Goal: Task Accomplishment & Management: Complete application form

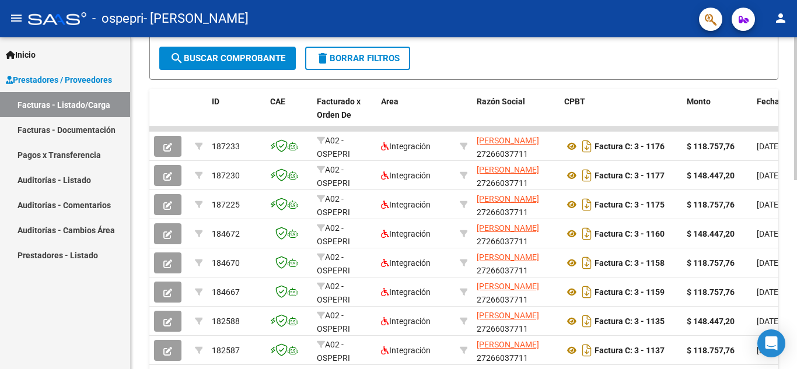
scroll to position [297, 0]
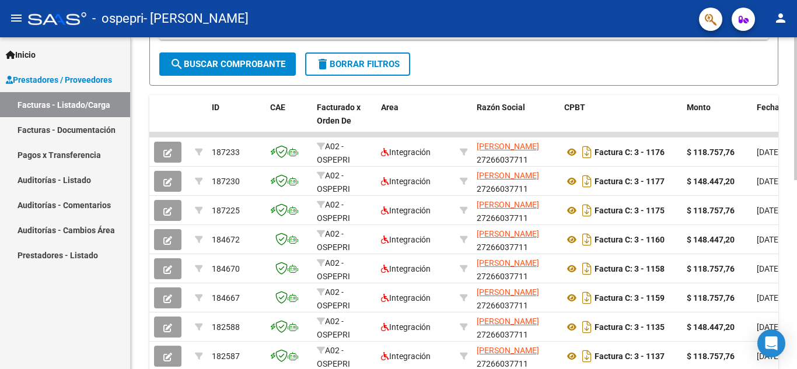
click at [580, 192] on div "Video tutorial PRESTADORES -> Listado de CPBTs Emitidos por Prestadores / Prove…" at bounding box center [465, 120] width 669 height 760
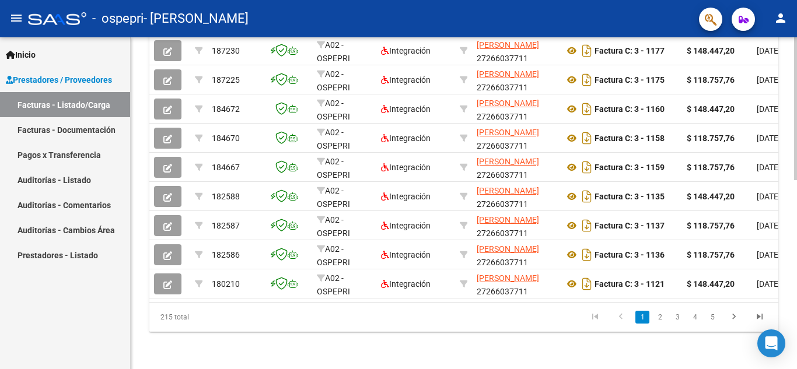
click at [580, 324] on div at bounding box center [795, 297] width 3 height 143
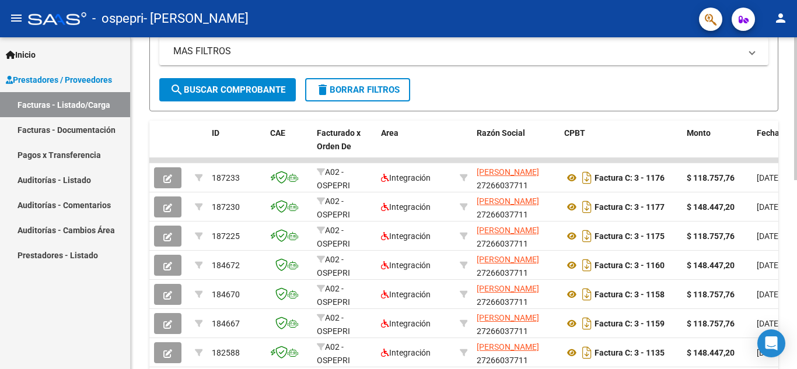
scroll to position [269, 0]
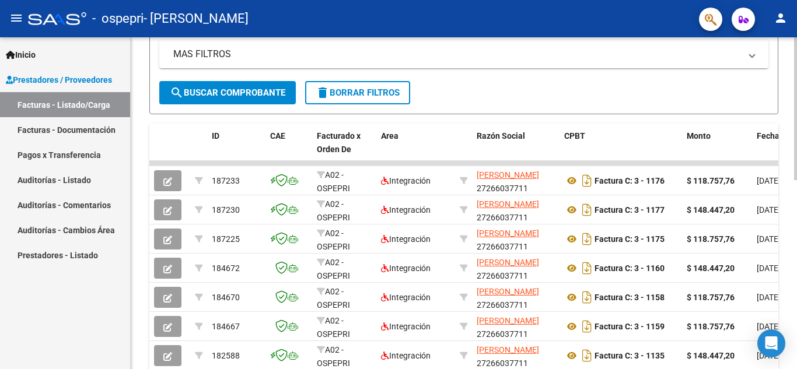
click at [580, 202] on div at bounding box center [795, 227] width 3 height 143
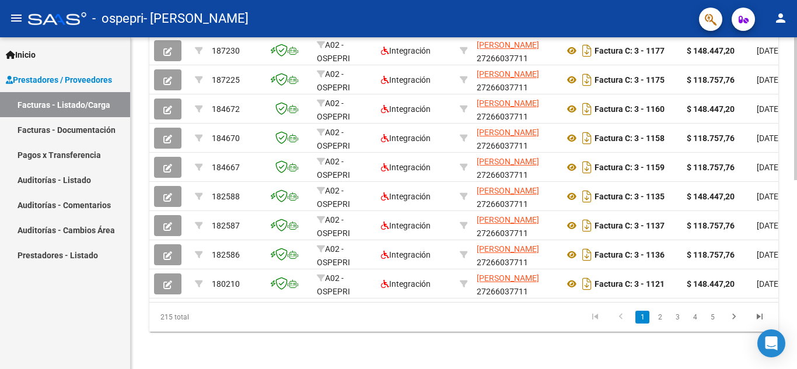
click at [580, 300] on div at bounding box center [795, 297] width 3 height 143
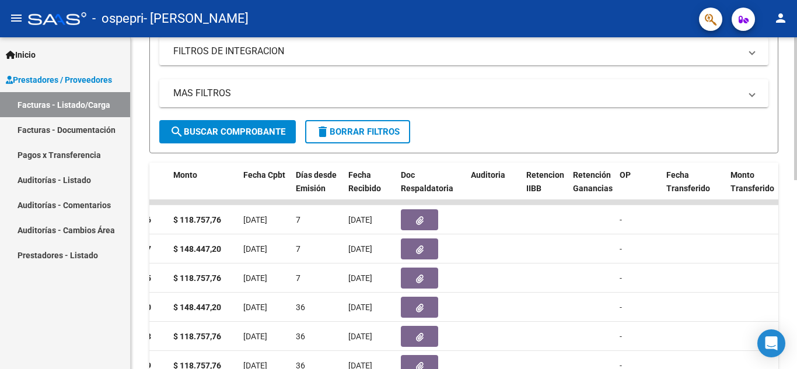
scroll to position [234, 0]
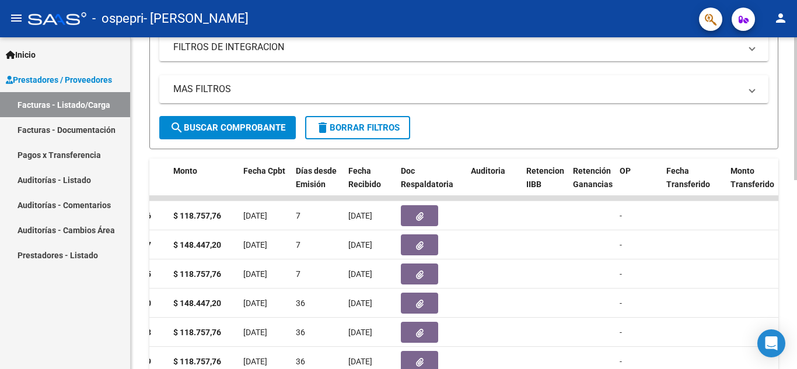
click at [580, 146] on div "Video tutorial PRESTADORES -> Listado de CPBTs Emitidos por Prestadores / Prove…" at bounding box center [465, 183] width 669 height 760
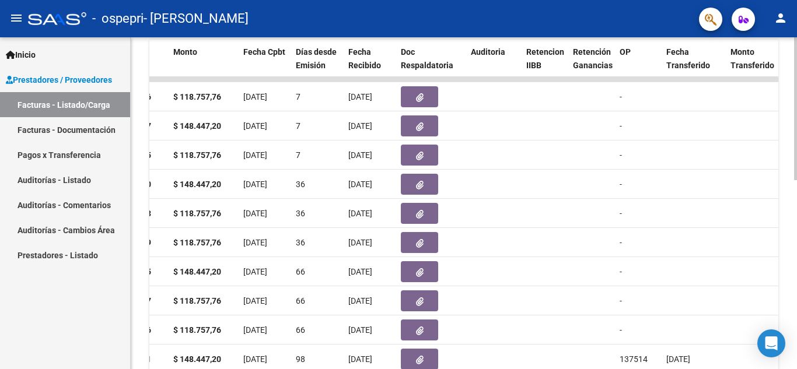
scroll to position [438, 0]
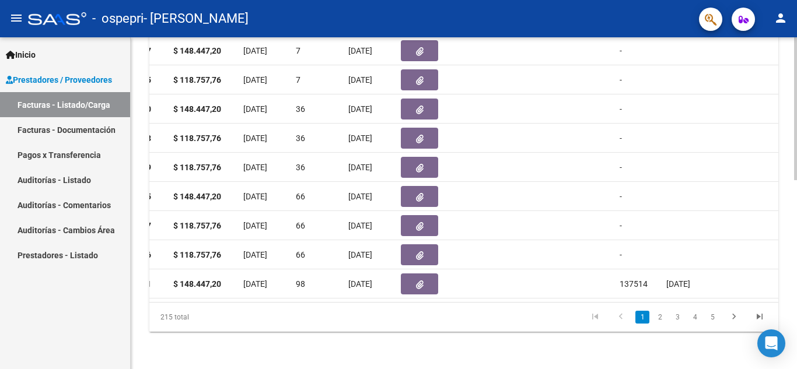
click at [580, 350] on div at bounding box center [795, 297] width 3 height 143
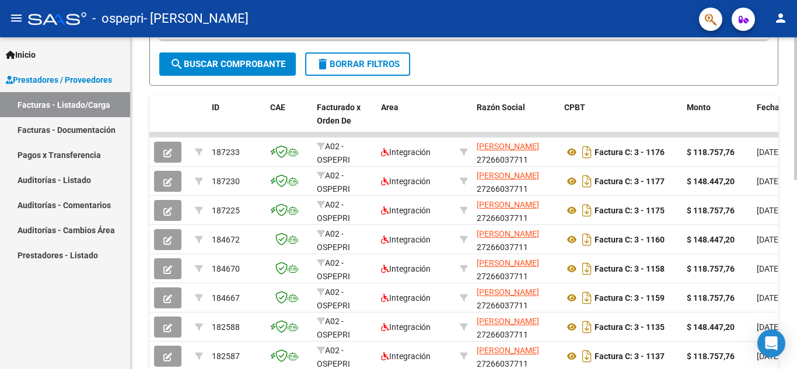
scroll to position [318, 0]
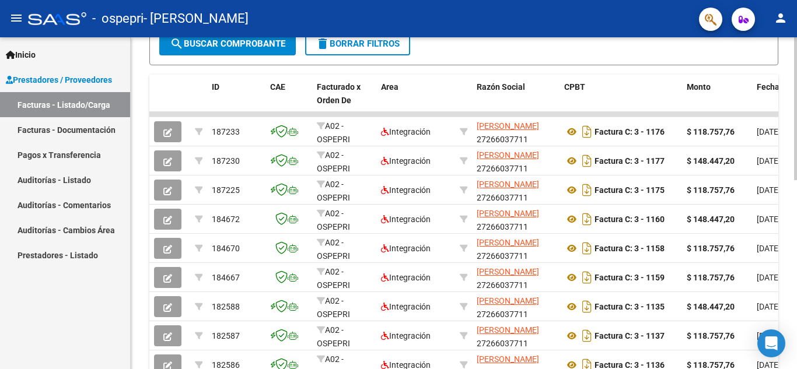
click at [580, 224] on div at bounding box center [795, 249] width 3 height 143
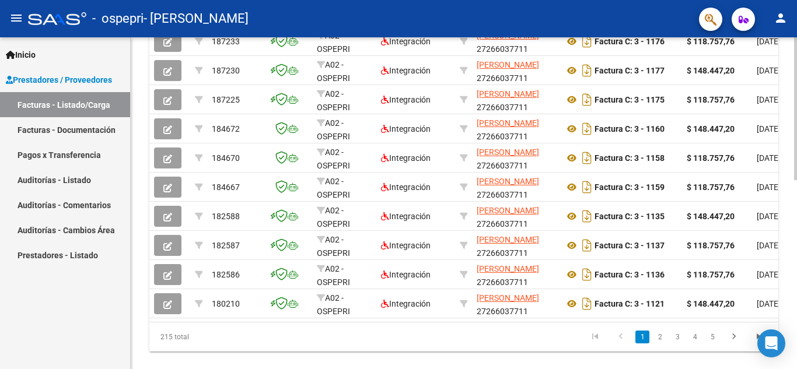
scroll to position [438, 0]
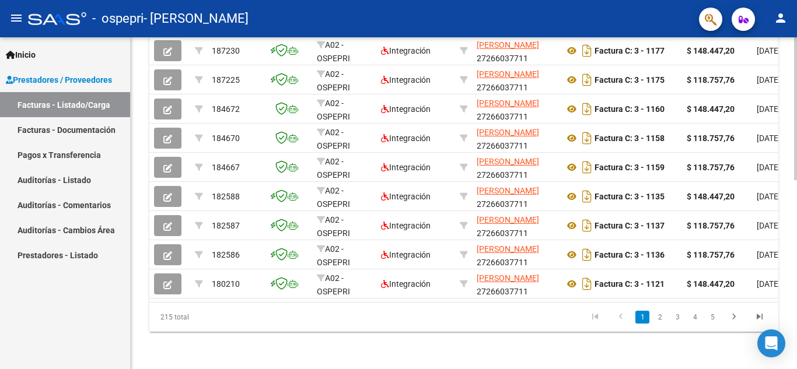
click at [580, 289] on div at bounding box center [795, 297] width 3 height 143
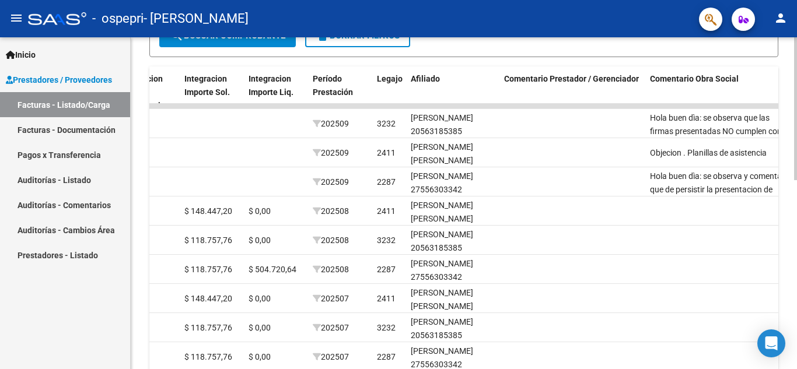
scroll to position [321, 0]
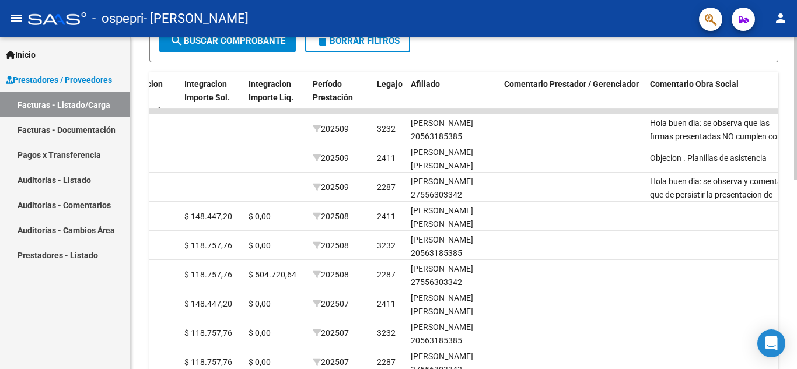
click at [580, 244] on div at bounding box center [795, 250] width 3 height 143
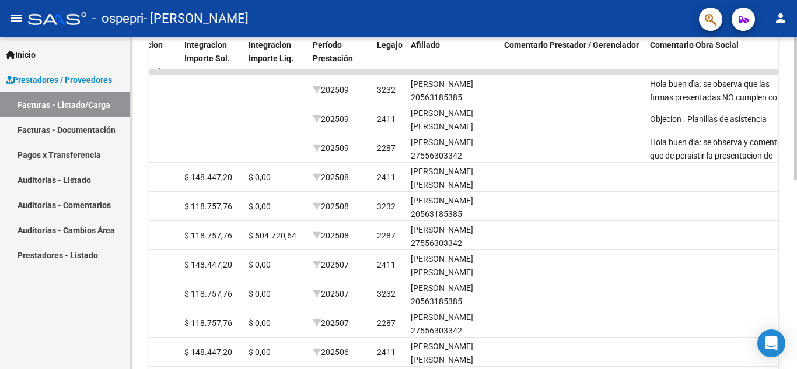
scroll to position [407, 0]
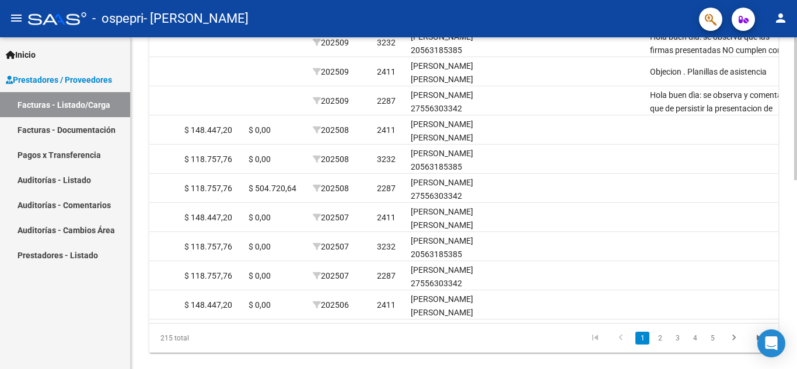
click at [580, 233] on div at bounding box center [795, 288] width 3 height 143
drag, startPoint x: 541, startPoint y: 287, endPoint x: 553, endPoint y: 327, distance: 41.3
click at [553, 323] on datatable-body "187233 A02 - OSPEPRI Integración ANDRADA NATALIA SOLEDAD 27266037711 Factura C:…" at bounding box center [463, 173] width 629 height 300
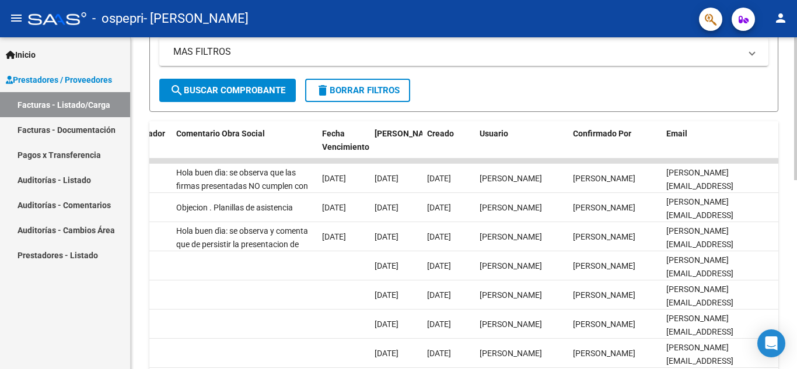
scroll to position [270, 0]
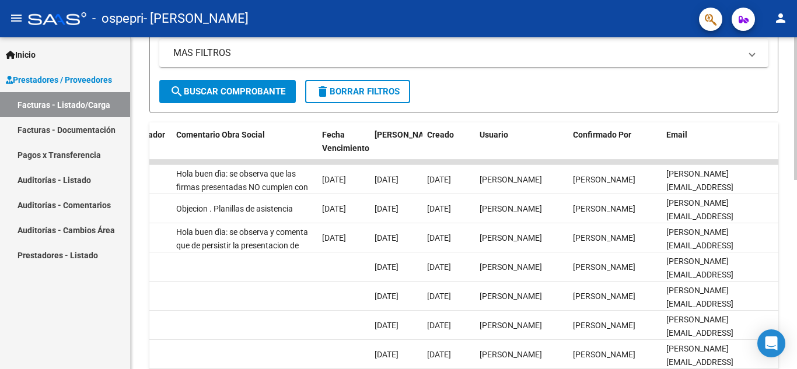
click at [580, 180] on div at bounding box center [795, 227] width 3 height 143
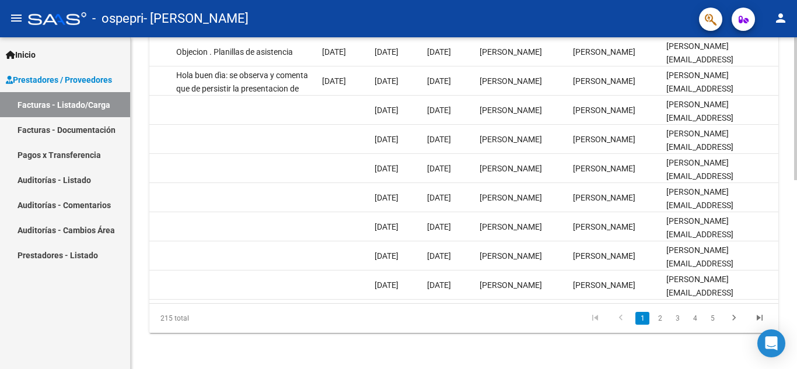
scroll to position [428, 0]
click at [580, 278] on div at bounding box center [795, 297] width 3 height 143
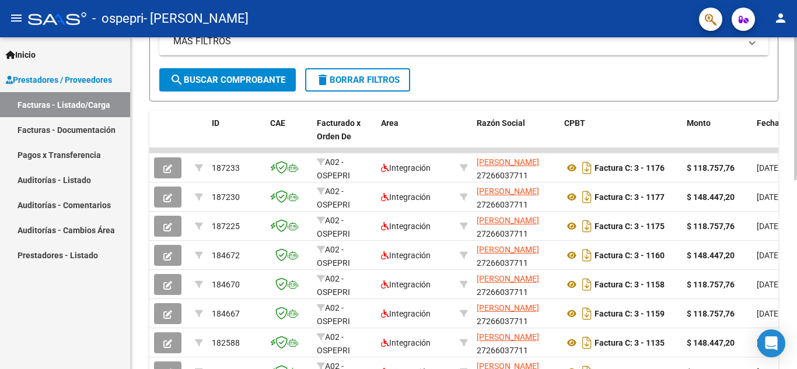
scroll to position [283, 0]
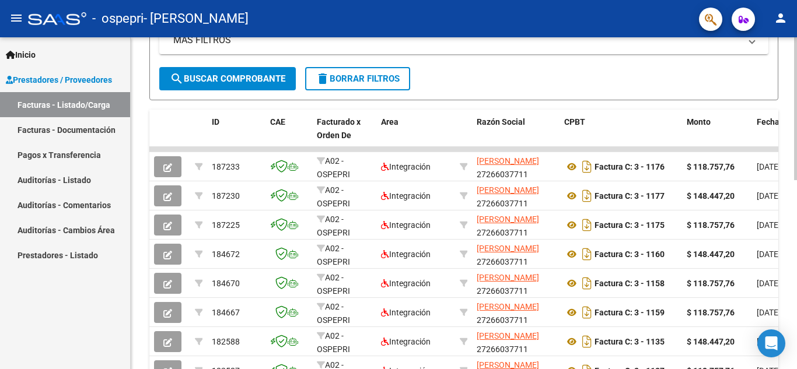
click at [580, 179] on div at bounding box center [795, 233] width 3 height 143
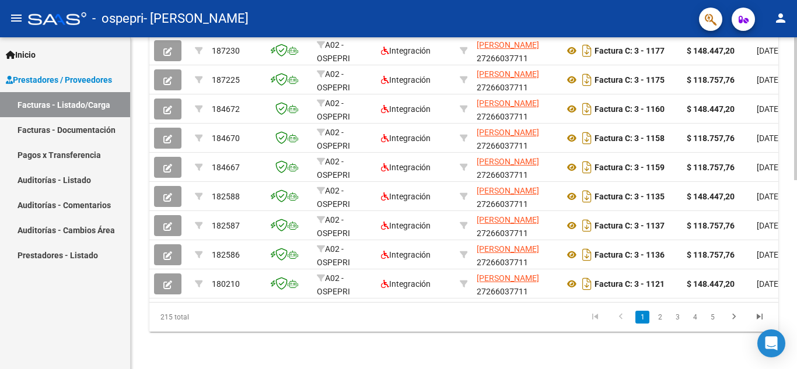
click at [580, 315] on div at bounding box center [795, 297] width 3 height 143
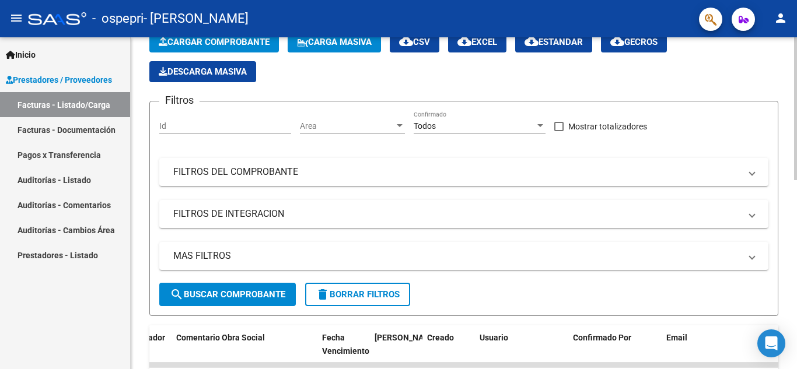
scroll to position [0, 0]
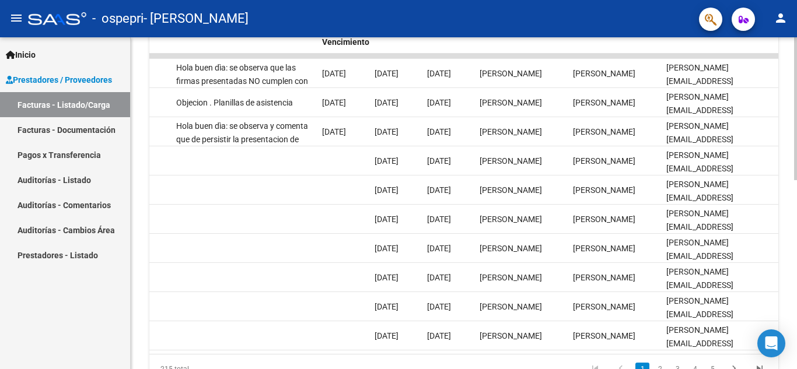
scroll to position [438, 0]
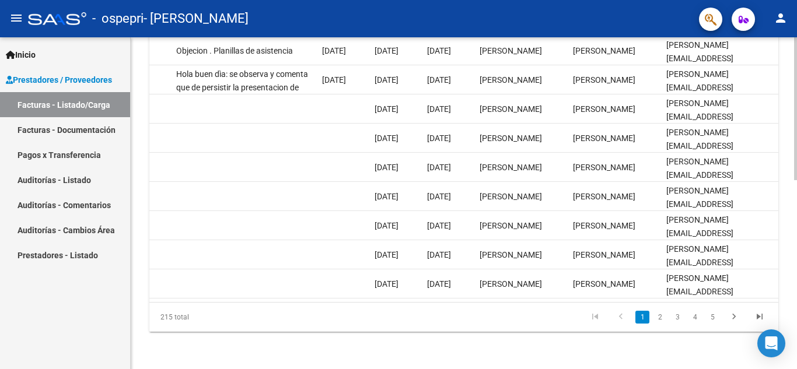
click at [580, 352] on div at bounding box center [795, 297] width 3 height 143
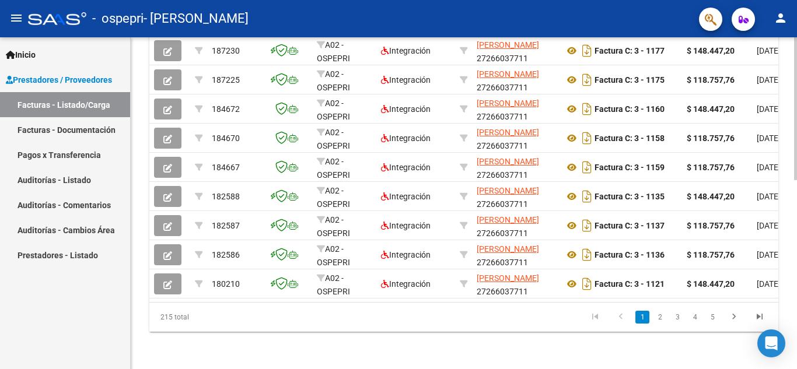
scroll to position [0, 0]
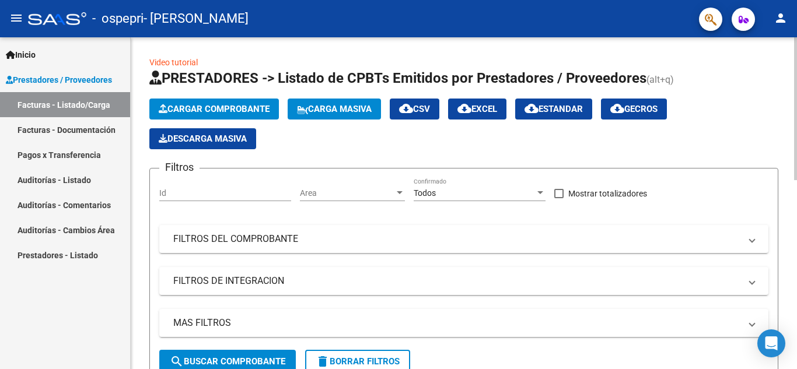
click at [580, 72] on div at bounding box center [795, 108] width 3 height 143
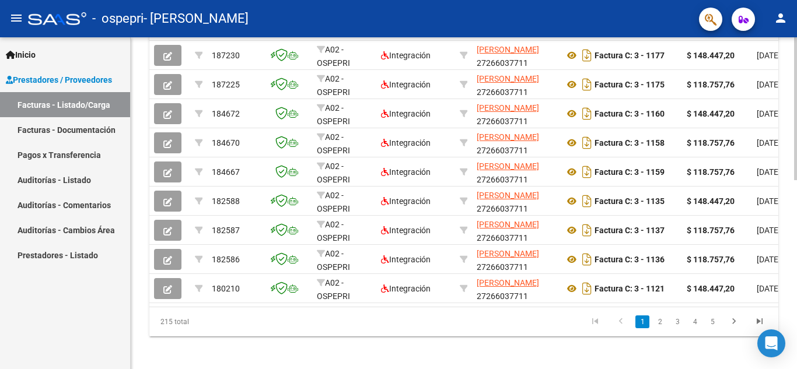
scroll to position [438, 0]
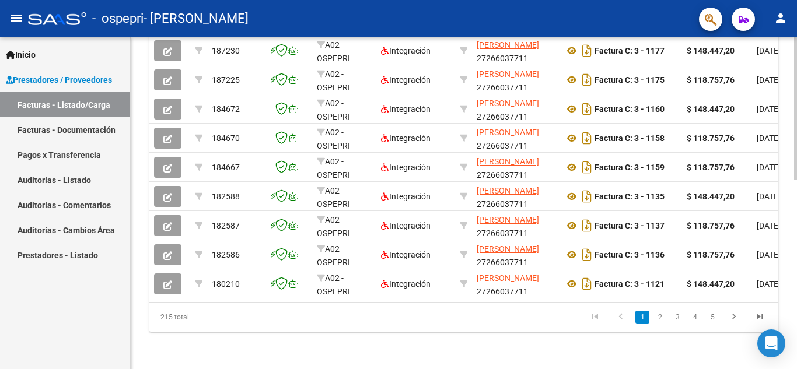
click at [580, 295] on div at bounding box center [795, 297] width 3 height 143
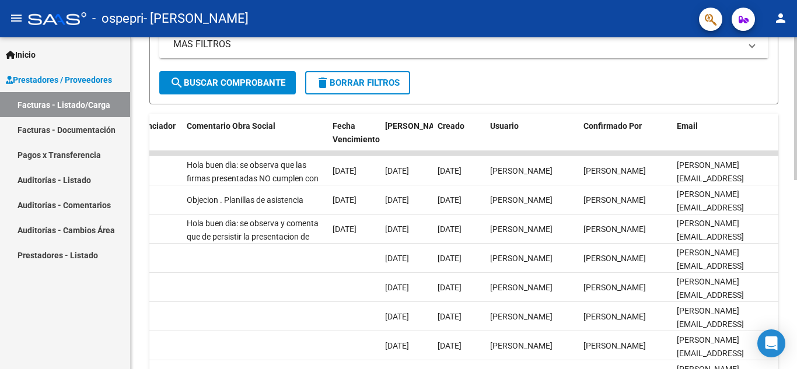
scroll to position [277, 0]
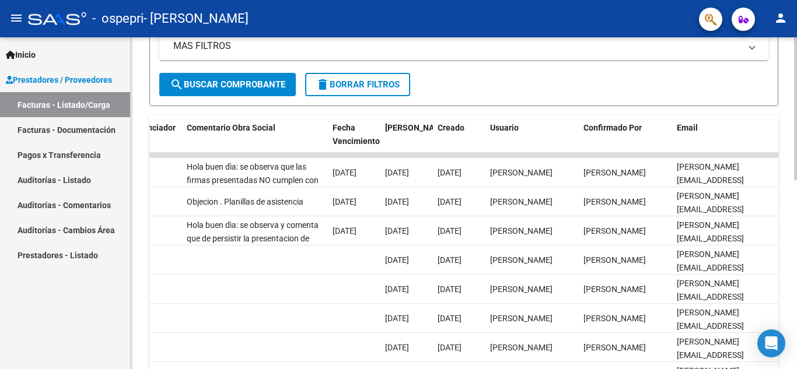
click at [580, 230] on div "Video tutorial PRESTADORES -> Listado de CPBTs Emitidos por Prestadores / Prove…" at bounding box center [465, 140] width 669 height 760
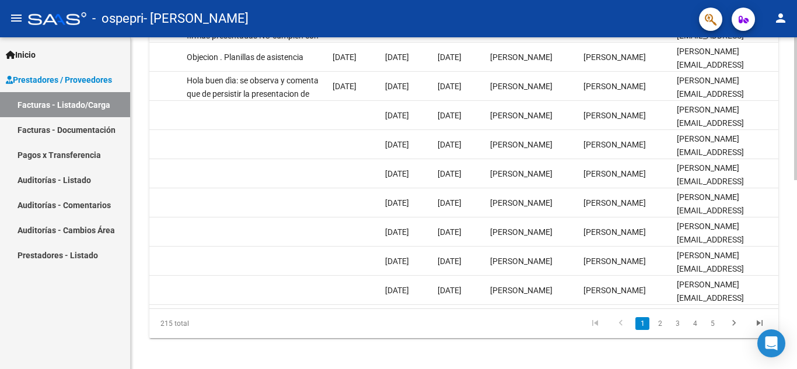
scroll to position [436, 0]
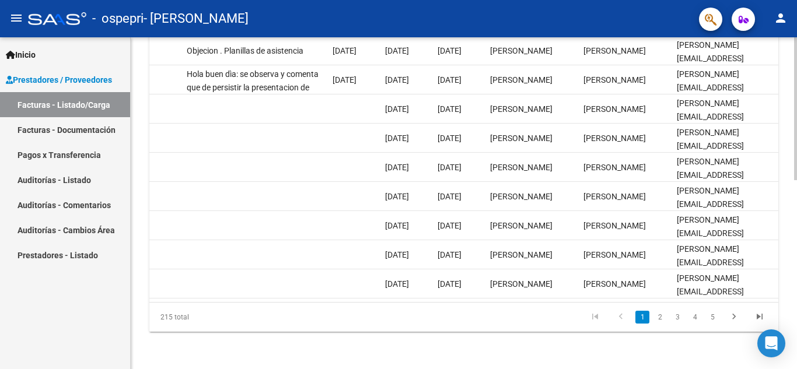
click at [580, 292] on div at bounding box center [795, 297] width 3 height 143
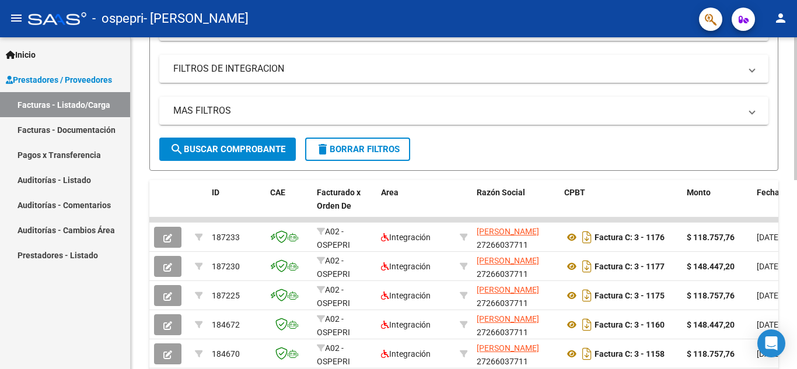
scroll to position [199, 0]
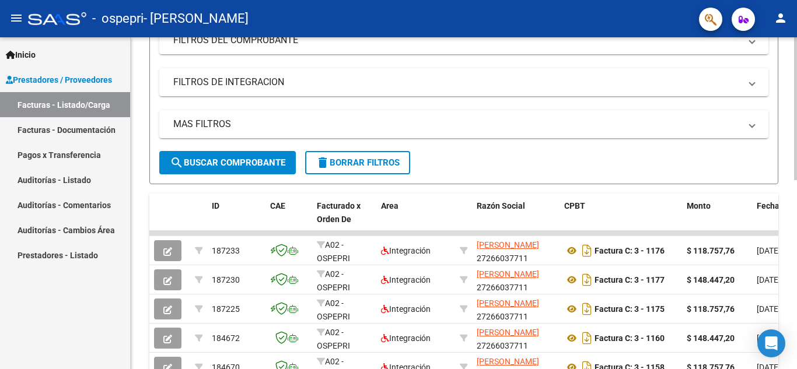
click at [580, 127] on div "Video tutorial PRESTADORES -> Listado de CPBTs Emitidos por Prestadores / Prove…" at bounding box center [465, 218] width 669 height 760
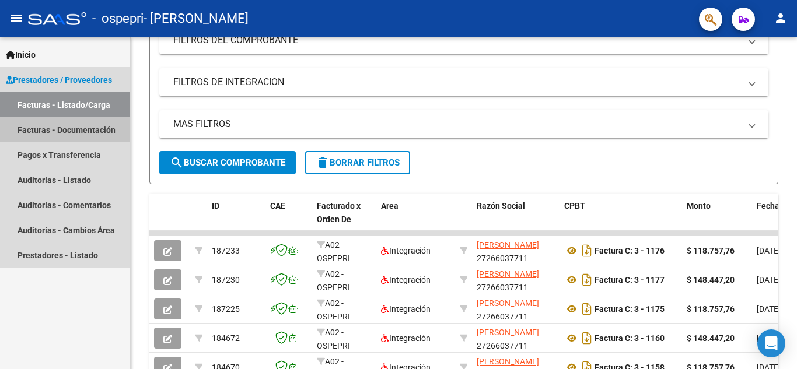
click at [85, 128] on link "Facturas - Documentación" at bounding box center [65, 129] width 130 height 25
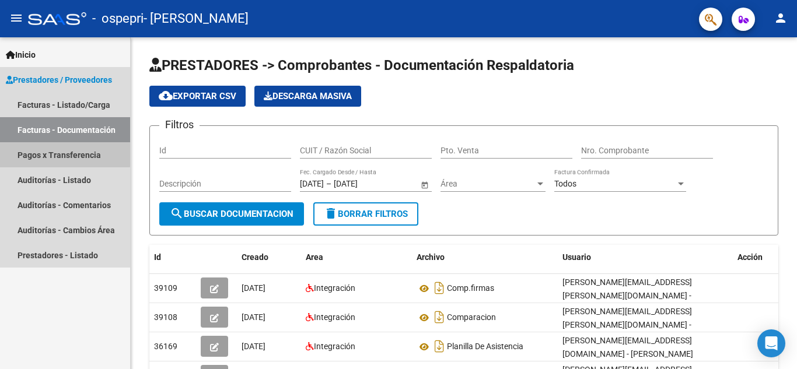
click at [58, 154] on link "Pagos x Transferencia" at bounding box center [65, 154] width 130 height 25
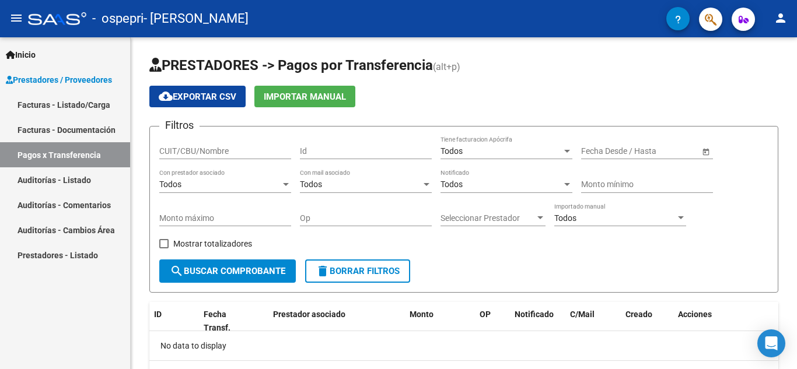
click at [63, 177] on link "Auditorías - Listado" at bounding box center [65, 179] width 130 height 25
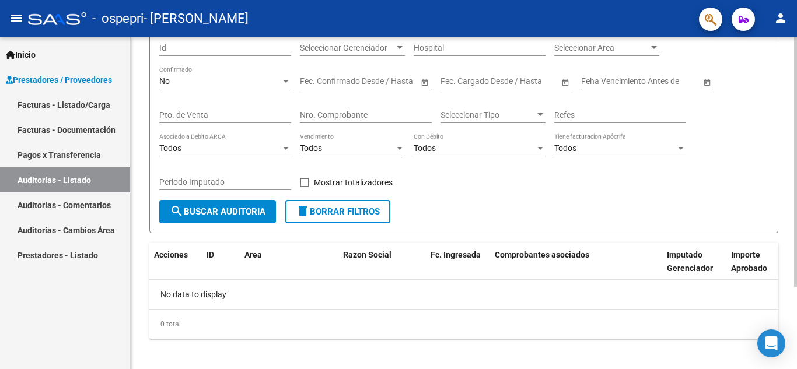
scroll to position [110, 0]
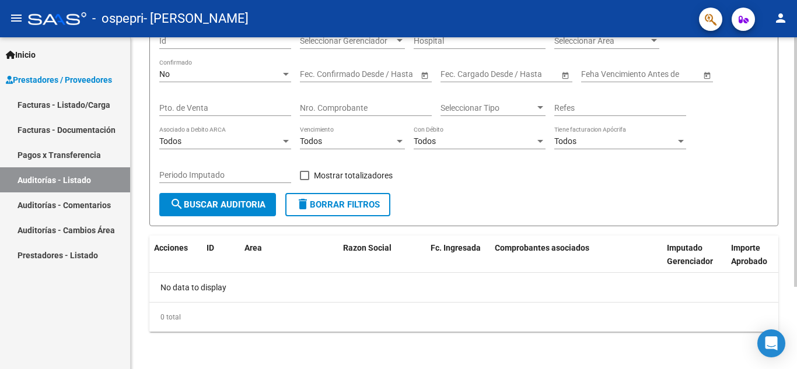
click at [580, 167] on div at bounding box center [795, 245] width 3 height 250
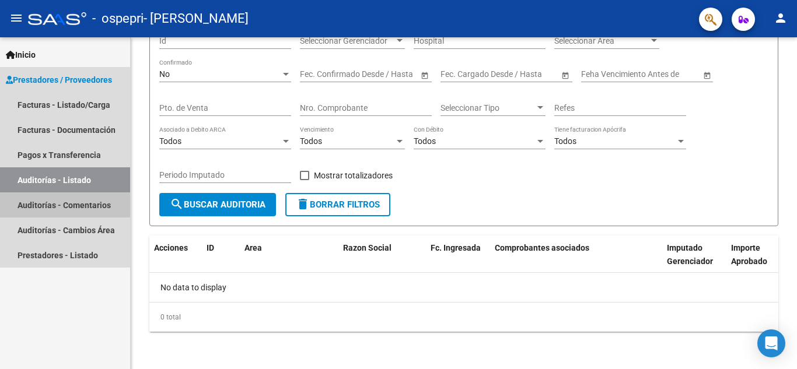
click at [82, 208] on link "Auditorías - Comentarios" at bounding box center [65, 204] width 130 height 25
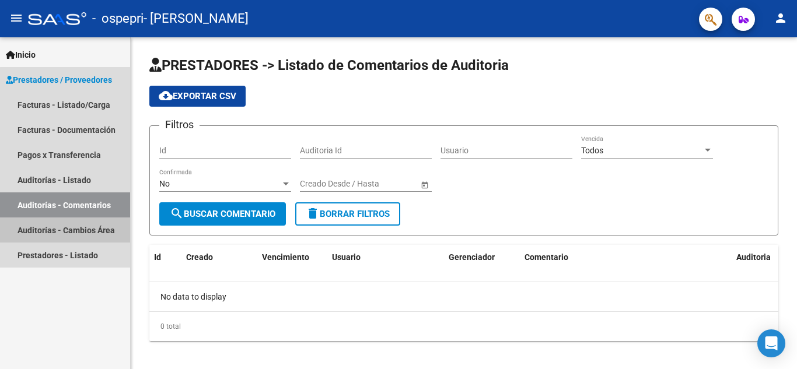
click at [116, 228] on link "Auditorías - Cambios Área" at bounding box center [65, 229] width 130 height 25
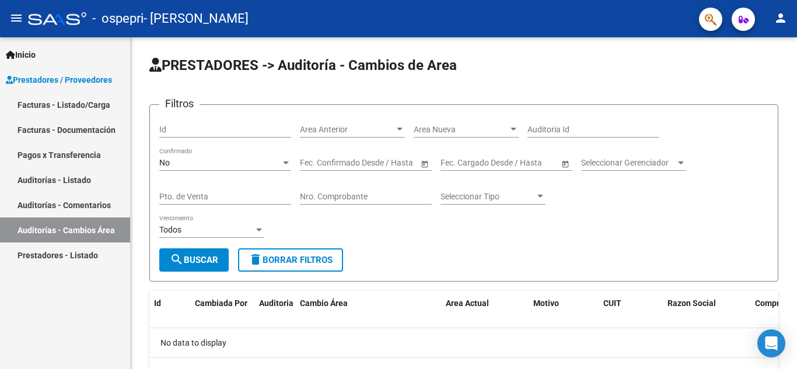
click at [62, 262] on link "Prestadores - Listado" at bounding box center [65, 255] width 130 height 25
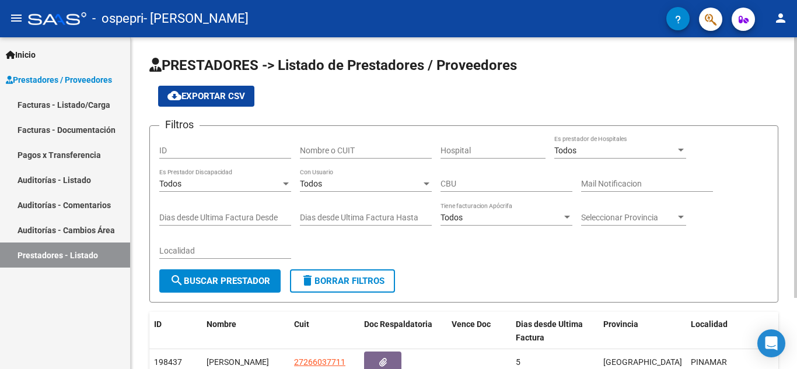
scroll to position [90, 0]
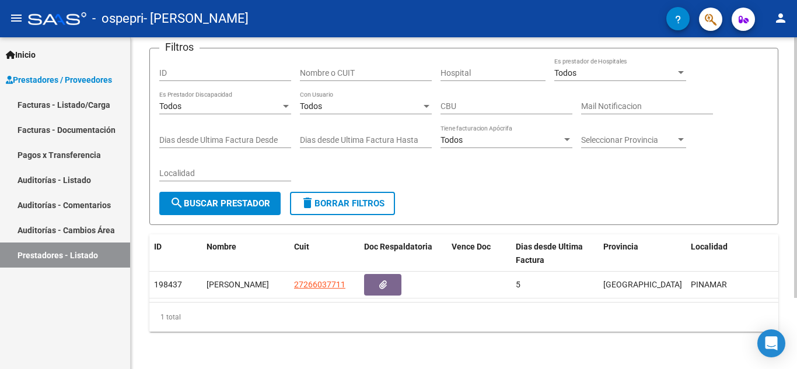
click at [580, 272] on div at bounding box center [795, 238] width 3 height 261
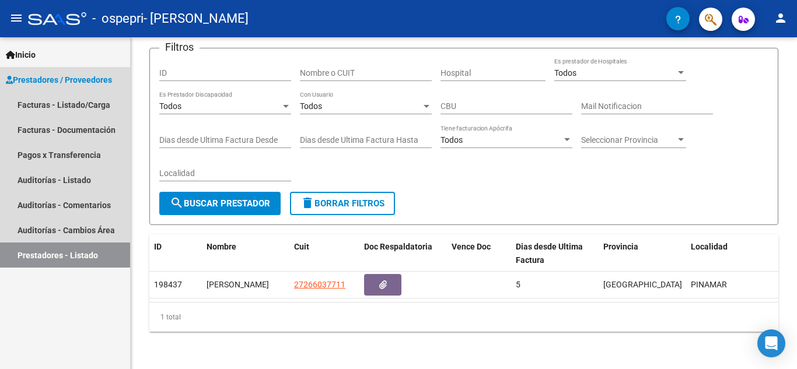
click at [96, 76] on span "Prestadores / Proveedores" at bounding box center [59, 79] width 106 height 13
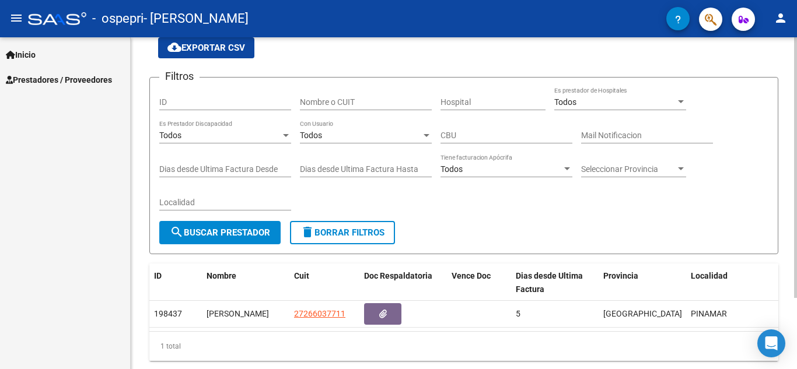
scroll to position [0, 0]
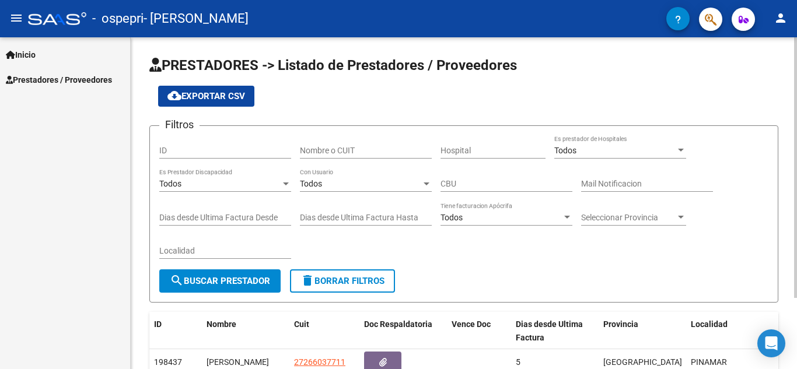
click at [580, 51] on div "PRESTADORES -> Listado de Prestadores / Proveedores cloud_download Exportar CSV…" at bounding box center [465, 241] width 669 height 409
click at [29, 52] on span "Inicio" at bounding box center [21, 54] width 30 height 13
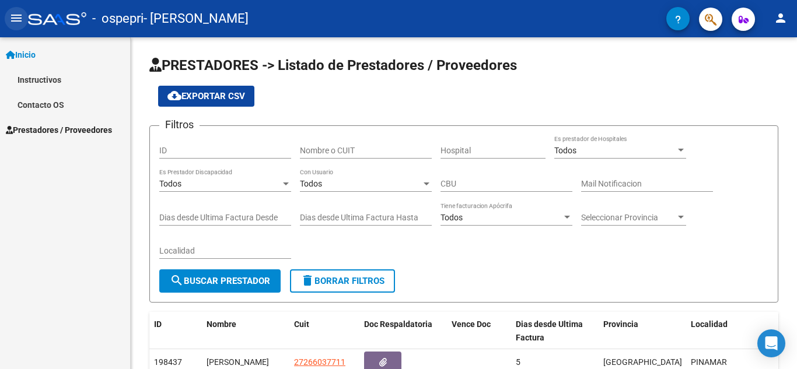
click at [14, 10] on button "menu" at bounding box center [16, 18] width 23 height 23
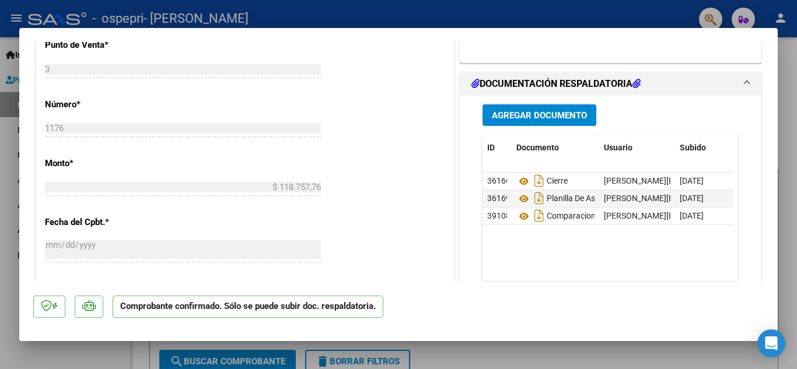
scroll to position [599, 0]
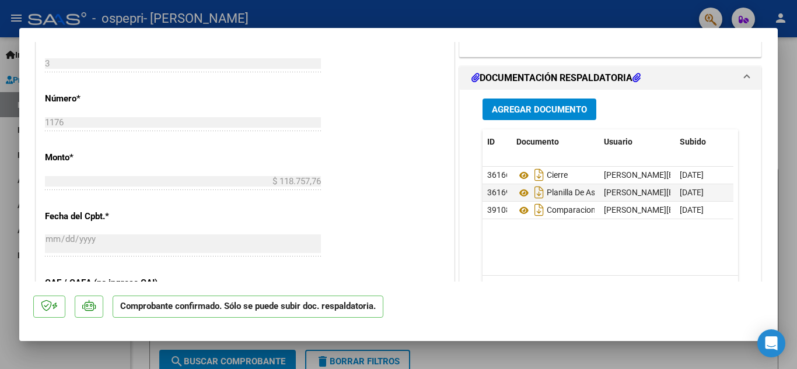
click at [492, 104] on span "Agregar Documento" at bounding box center [539, 109] width 95 height 10
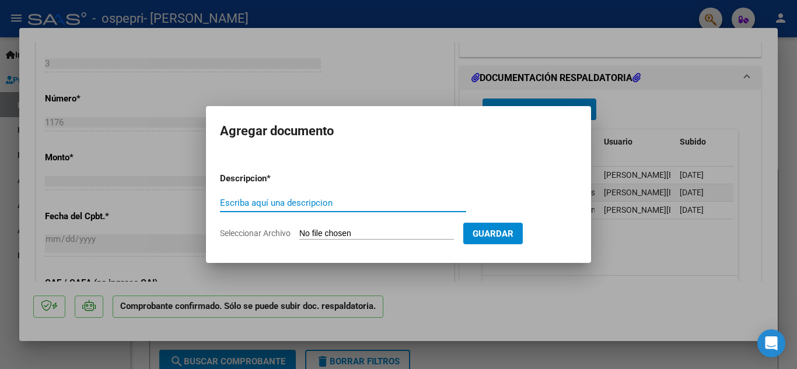
click at [225, 206] on input "Escriba aquí una descripcion" at bounding box center [343, 203] width 246 height 10
type input "planilla de asistencia nueva"
click at [411, 236] on input "Seleccionar Archivo" at bounding box center [376, 234] width 155 height 11
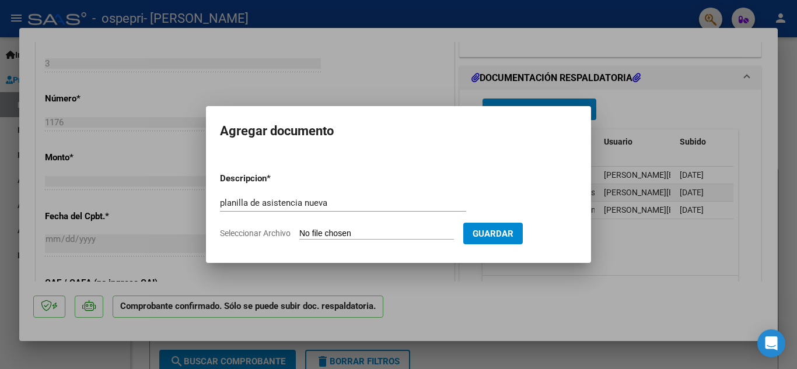
type input "C:\fakepath\planilla lucas Rojas septiembre nueva.pdf"
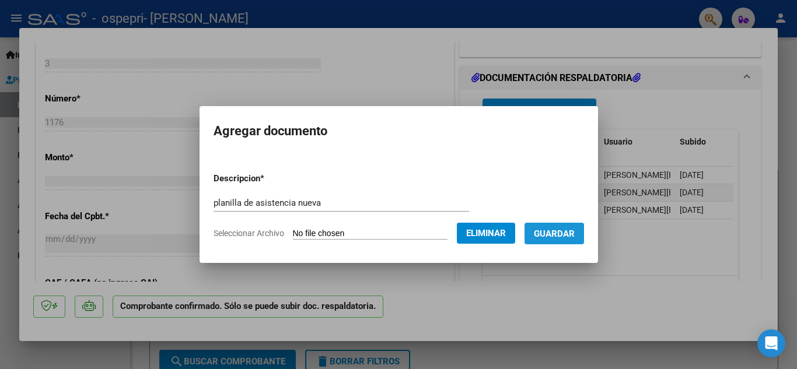
click at [560, 238] on span "Guardar" at bounding box center [554, 234] width 41 height 10
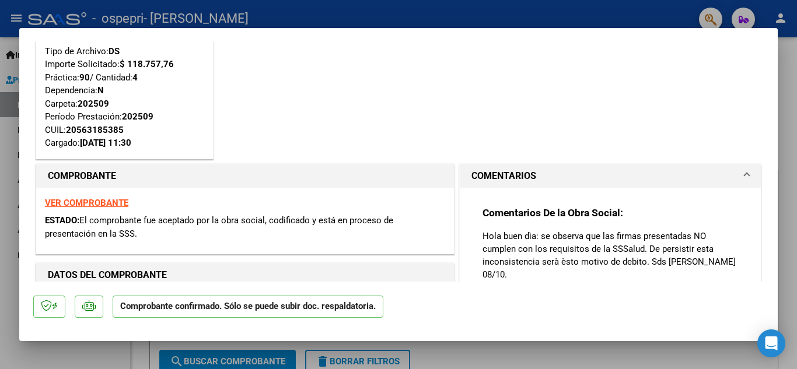
scroll to position [0, 0]
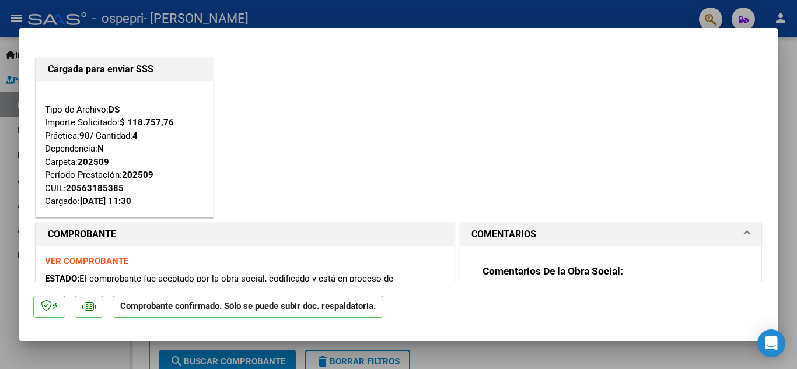
click at [506, 349] on div at bounding box center [398, 184] width 797 height 369
type input "$ 0,00"
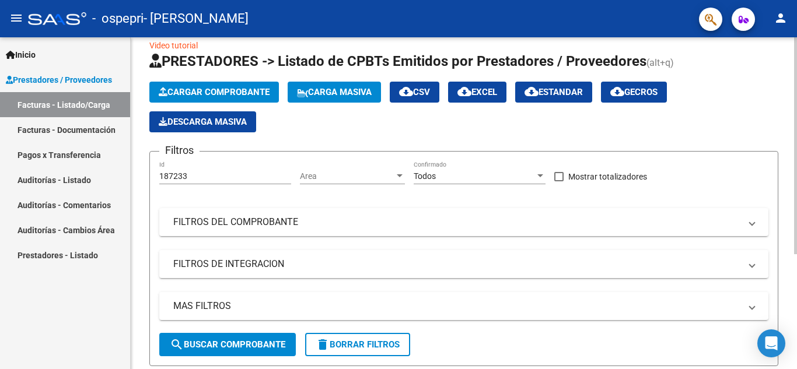
scroll to position [13, 0]
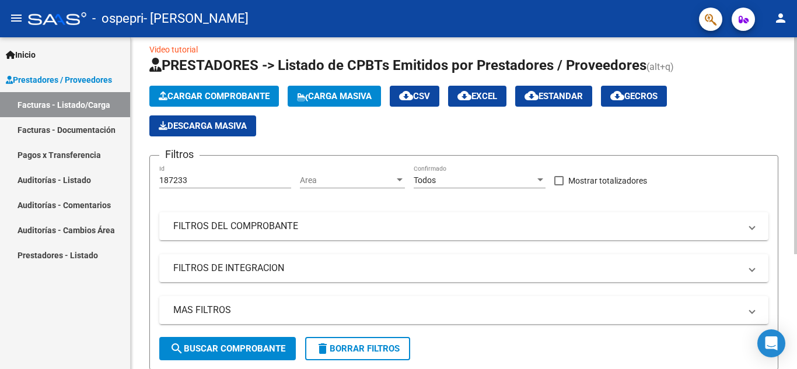
click at [775, 134] on div "Video tutorial PRESTADORES -> Listado de CPBTs Emitidos por Prestadores / Prove…" at bounding box center [465, 272] width 669 height 497
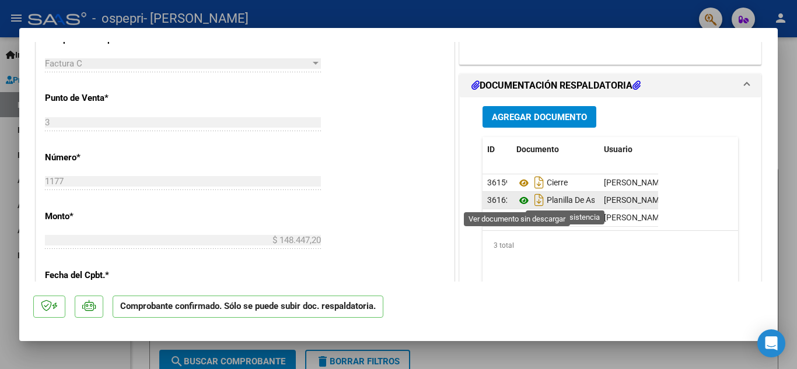
click at [518, 196] on icon at bounding box center [523, 201] width 15 height 14
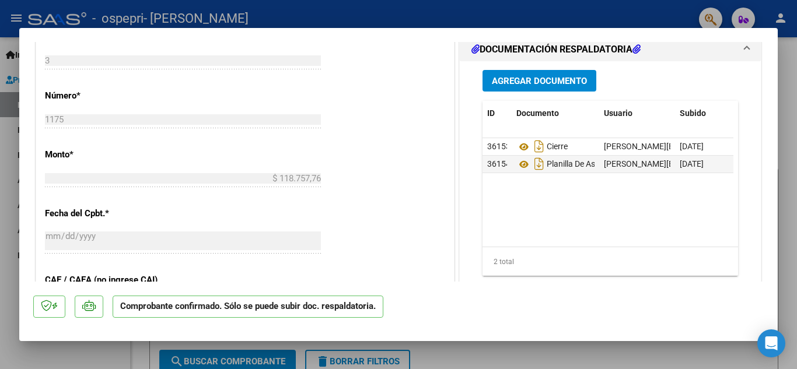
scroll to position [573, 0]
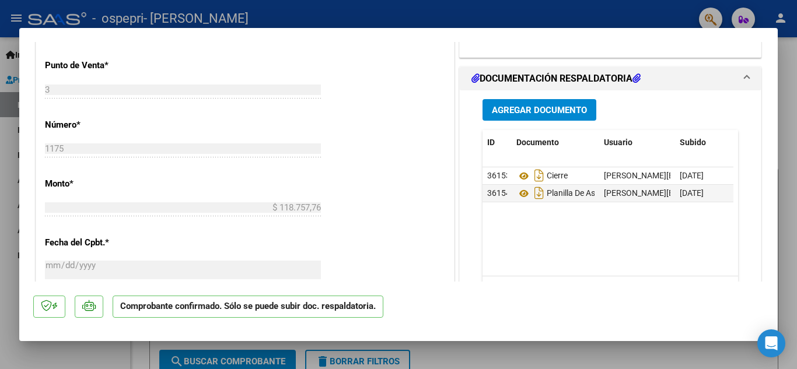
click at [503, 106] on span "Agregar Documento" at bounding box center [539, 110] width 95 height 10
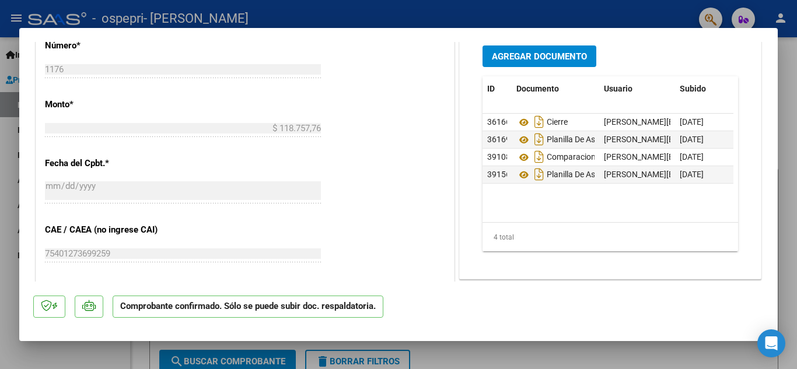
scroll to position [658, 0]
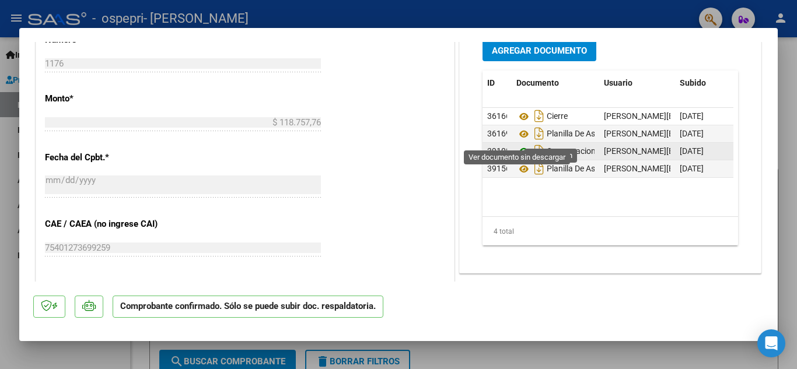
click at [516, 145] on icon at bounding box center [523, 152] width 15 height 14
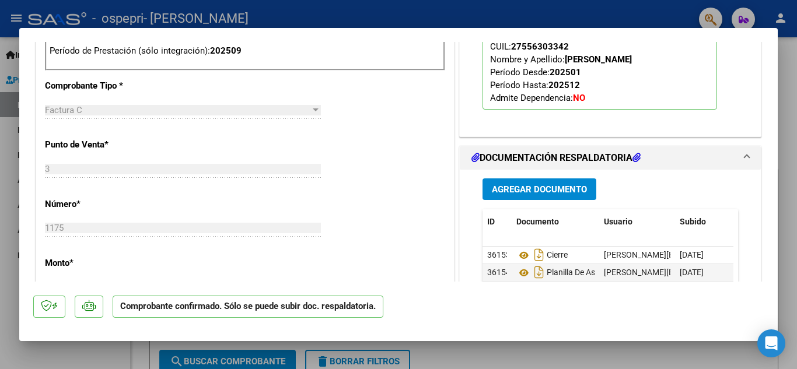
scroll to position [567, 0]
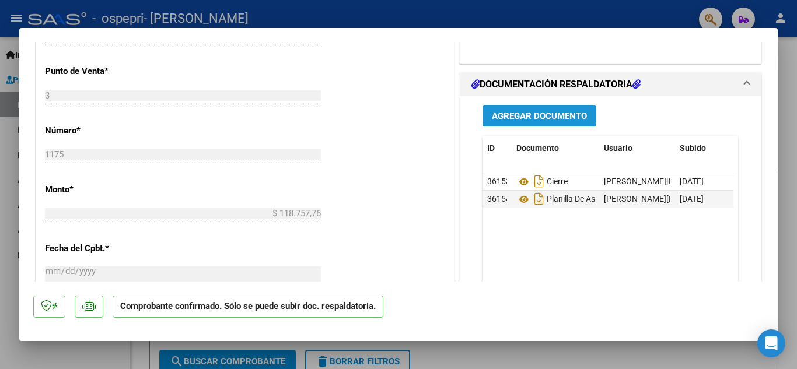
click at [525, 116] on span "Agregar Documento" at bounding box center [539, 116] width 95 height 10
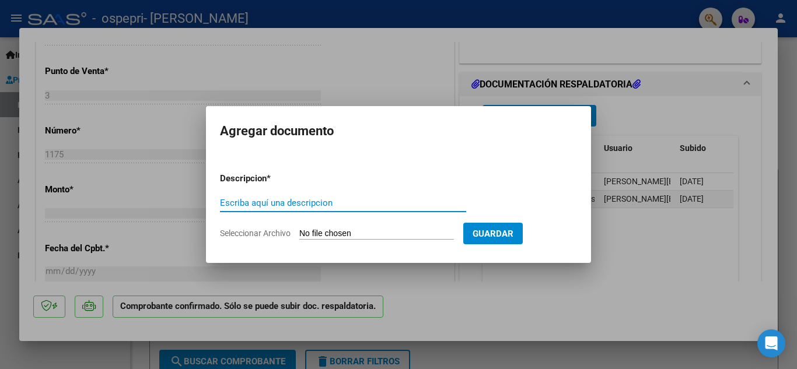
click at [307, 231] on input "Seleccionar Archivo" at bounding box center [376, 234] width 155 height 11
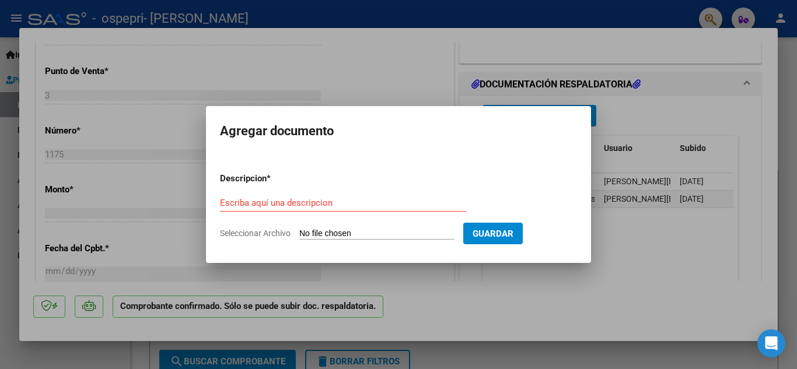
type input "C:\fakepath\planilla asistencia franccesca guaquinto septiembre nueva.pdf"
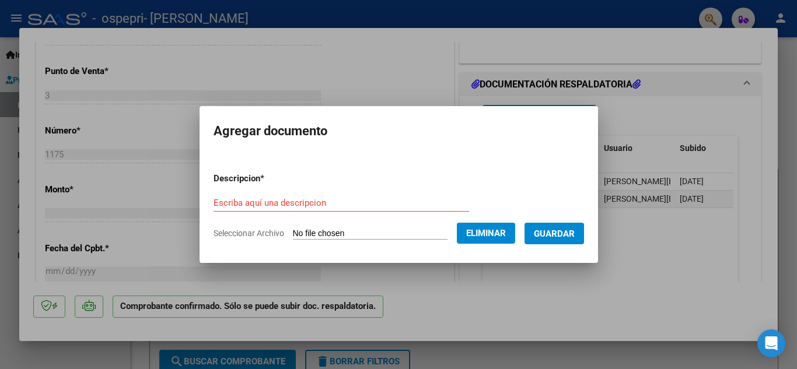
click at [564, 235] on span "Guardar" at bounding box center [554, 234] width 41 height 10
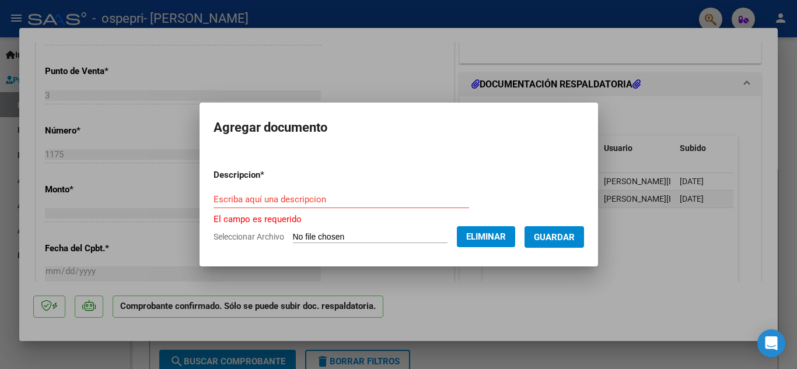
click at [213, 195] on input "Escriba aquí una descripcion" at bounding box center [340, 199] width 255 height 10
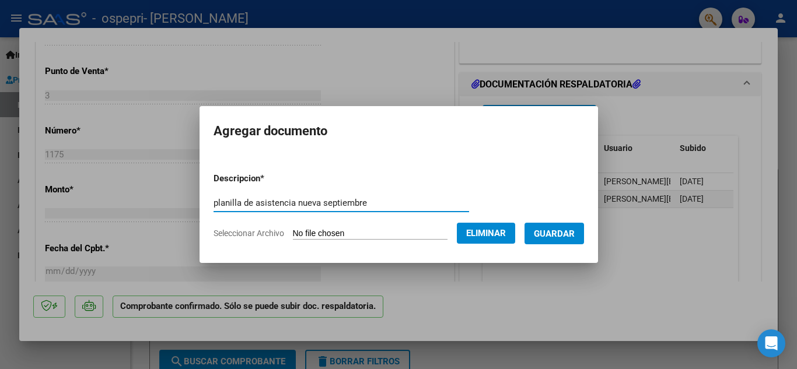
type input "planilla de asistencia nueva septiembre"
click at [548, 230] on span "Guardar" at bounding box center [554, 234] width 41 height 10
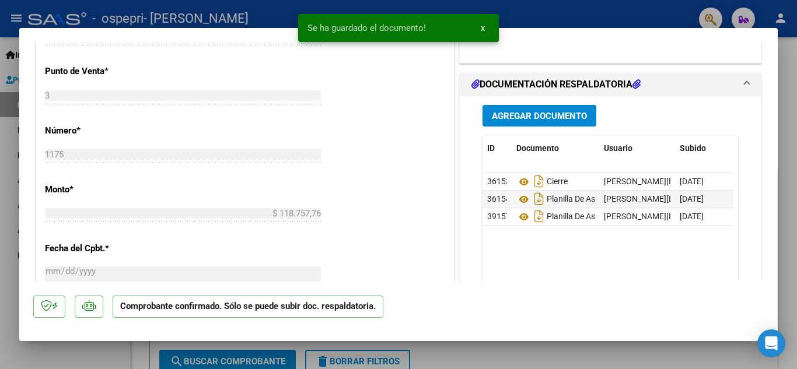
click at [794, 120] on div at bounding box center [398, 184] width 797 height 369
type input "$ 0,00"
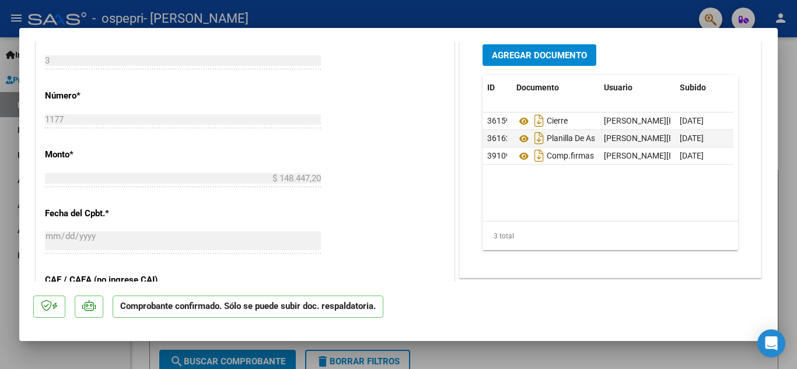
scroll to position [597, 0]
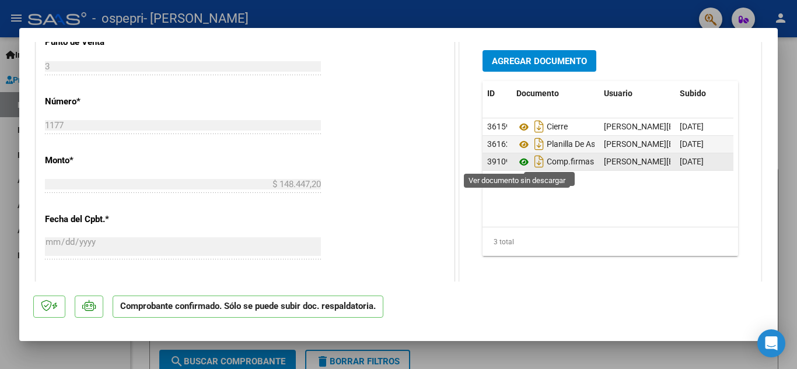
click at [517, 160] on icon at bounding box center [523, 162] width 15 height 14
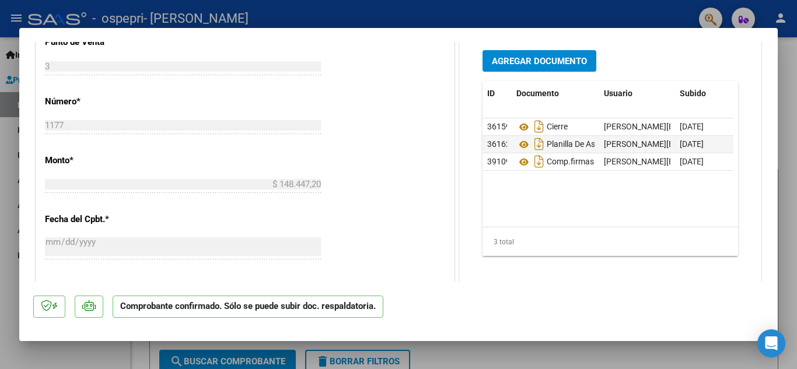
click at [495, 55] on span "Agregar Documento" at bounding box center [539, 60] width 95 height 10
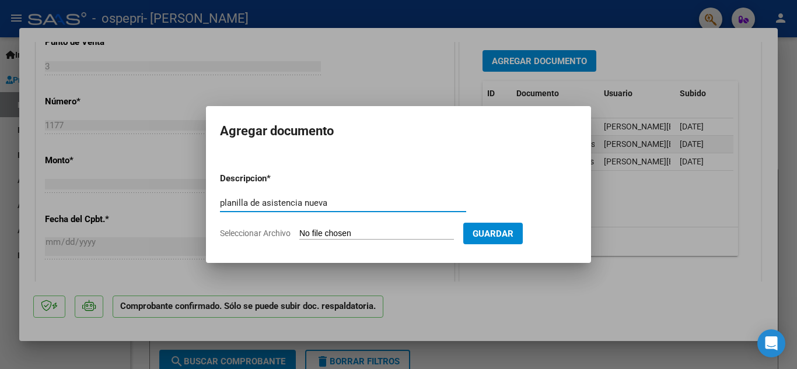
type input "planilla de asistencia nueva"
click at [301, 231] on input "Seleccionar Archivo" at bounding box center [376, 234] width 155 height 11
type input "C:\fakepath\planilla asistencia [PERSON_NAME] nueva septiembre .pdf"
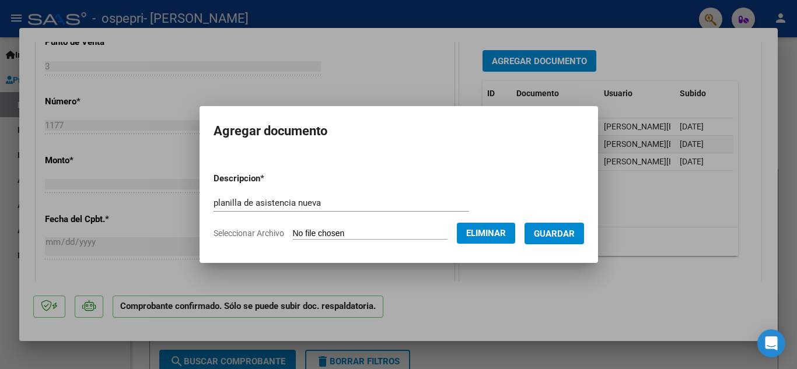
click at [570, 226] on button "Guardar" at bounding box center [553, 234] width 59 height 22
